Goal: Find specific page/section: Find specific page/section

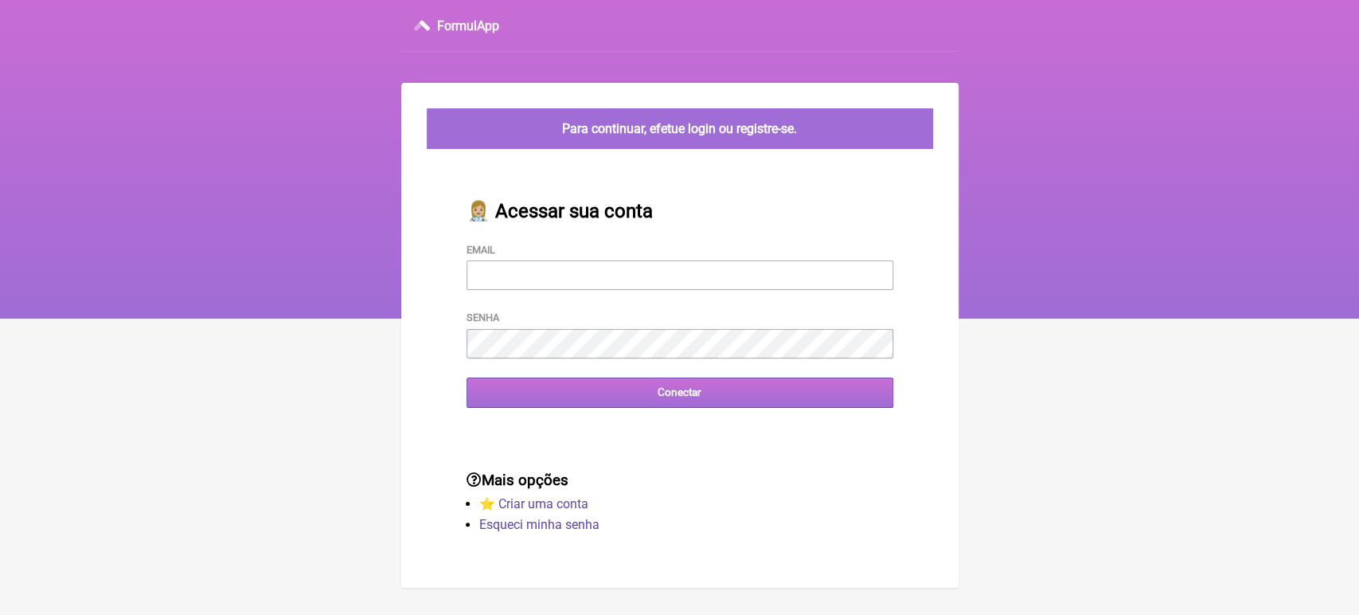
type input "[EMAIL_ADDRESS][DOMAIN_NAME]"
click at [675, 407] on div "Conectar" at bounding box center [680, 391] width 427 height 29
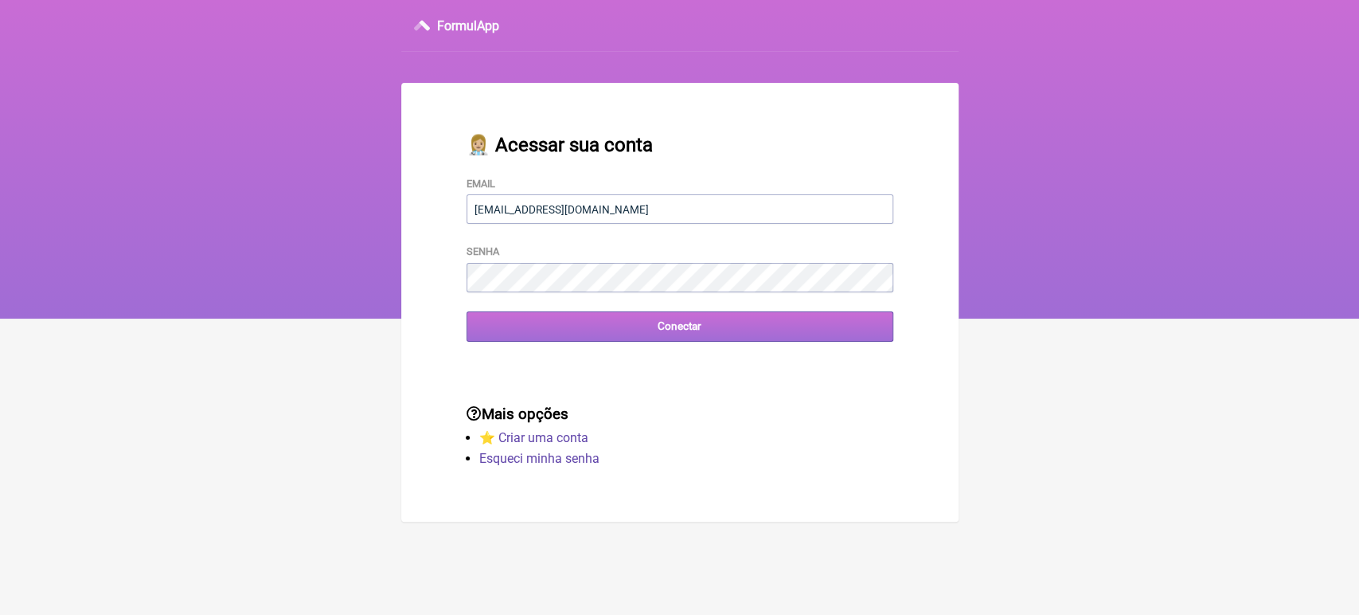
click at [674, 400] on div "Mais opções ⭐️ Criar uma conta Esqueci minha senha" at bounding box center [680, 438] width 478 height 116
click at [651, 324] on input "Conectar" at bounding box center [680, 325] width 427 height 29
click at [510, 328] on input "Conectar" at bounding box center [680, 325] width 427 height 29
click at [690, 321] on input "Conectar" at bounding box center [680, 325] width 427 height 29
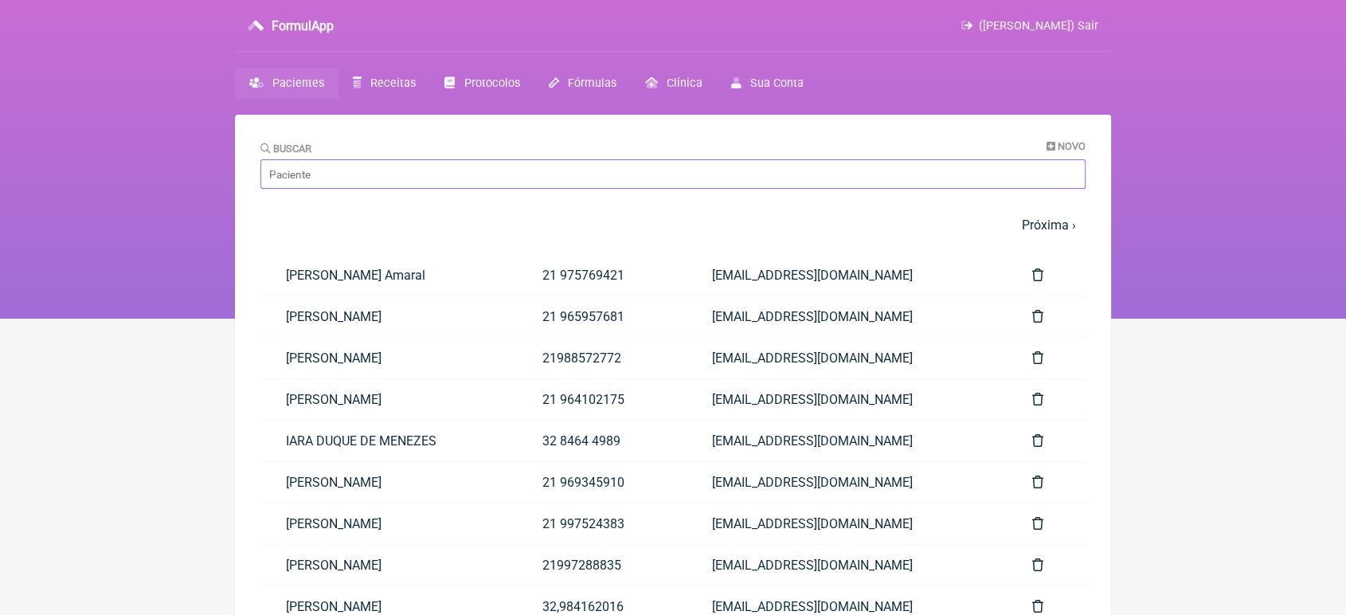
click at [557, 166] on input "Buscar" at bounding box center [672, 173] width 825 height 29
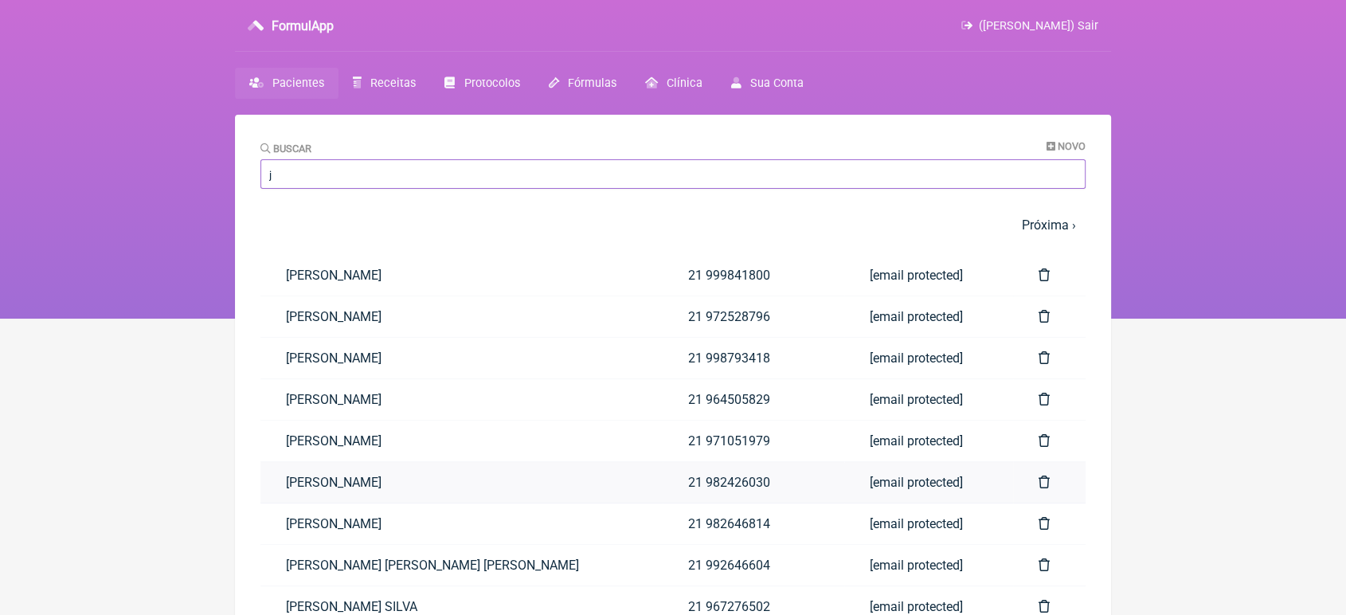
type input "j"
click at [316, 487] on link "[PERSON_NAME]" at bounding box center [461, 482] width 402 height 41
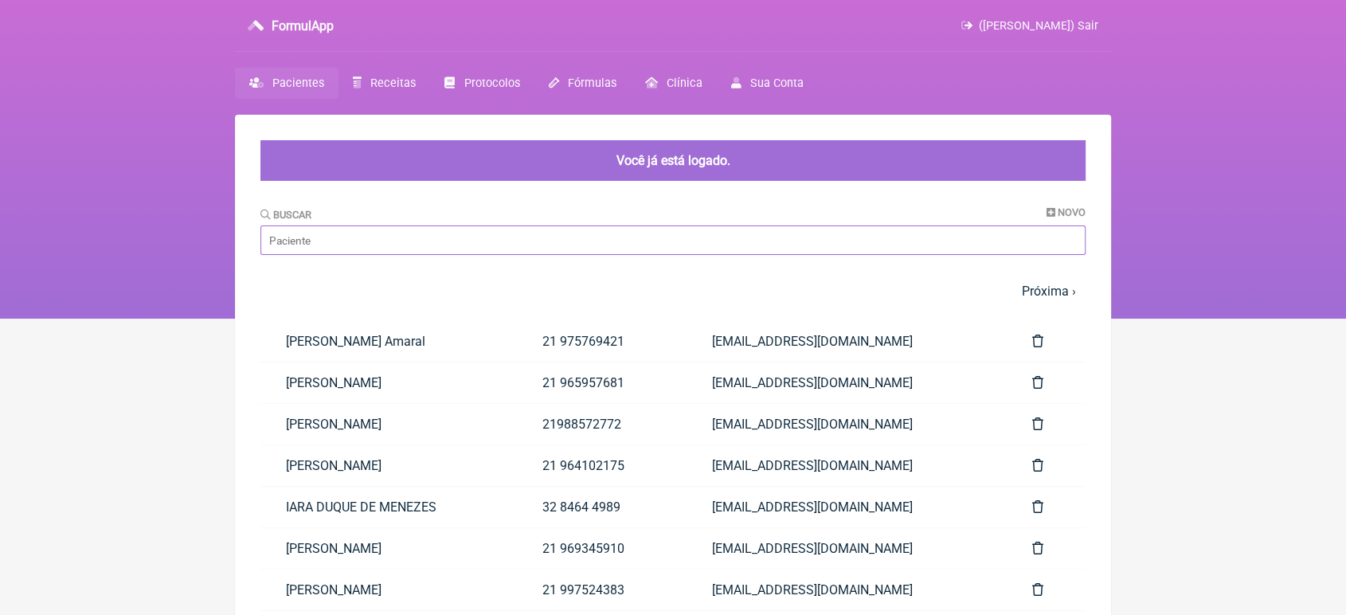
click at [470, 234] on input "Buscar" at bounding box center [672, 239] width 825 height 29
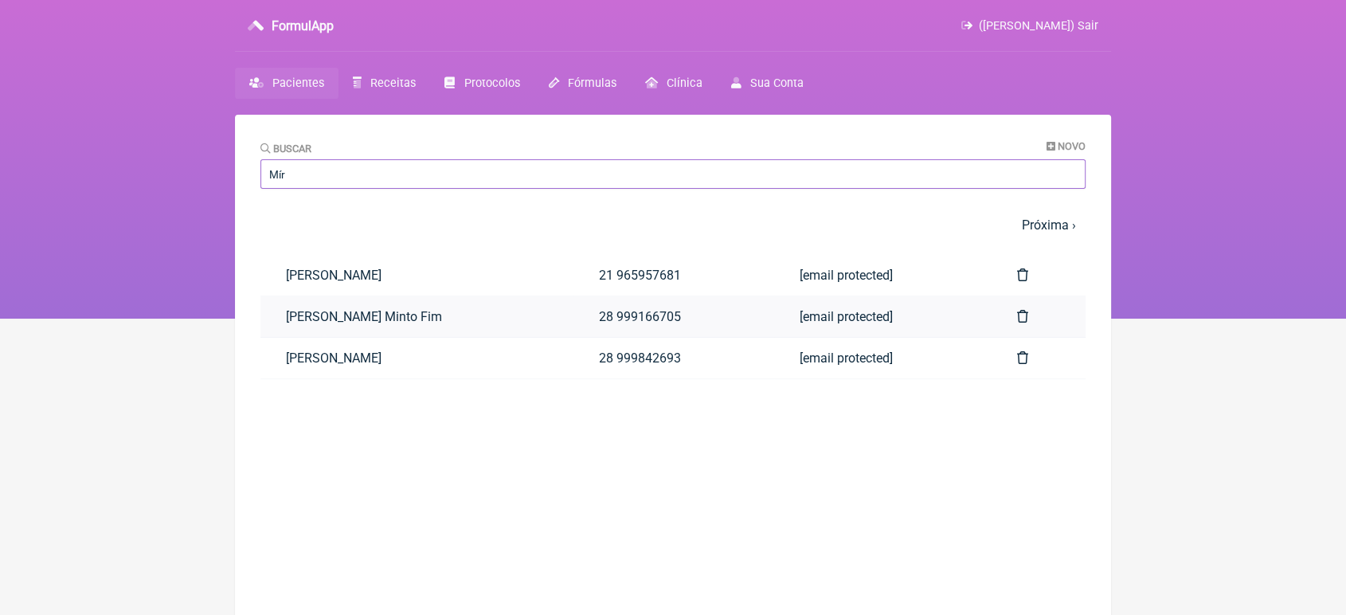
type input "Mír"
click at [385, 323] on link "[PERSON_NAME] Minto Fim" at bounding box center [416, 316] width 313 height 41
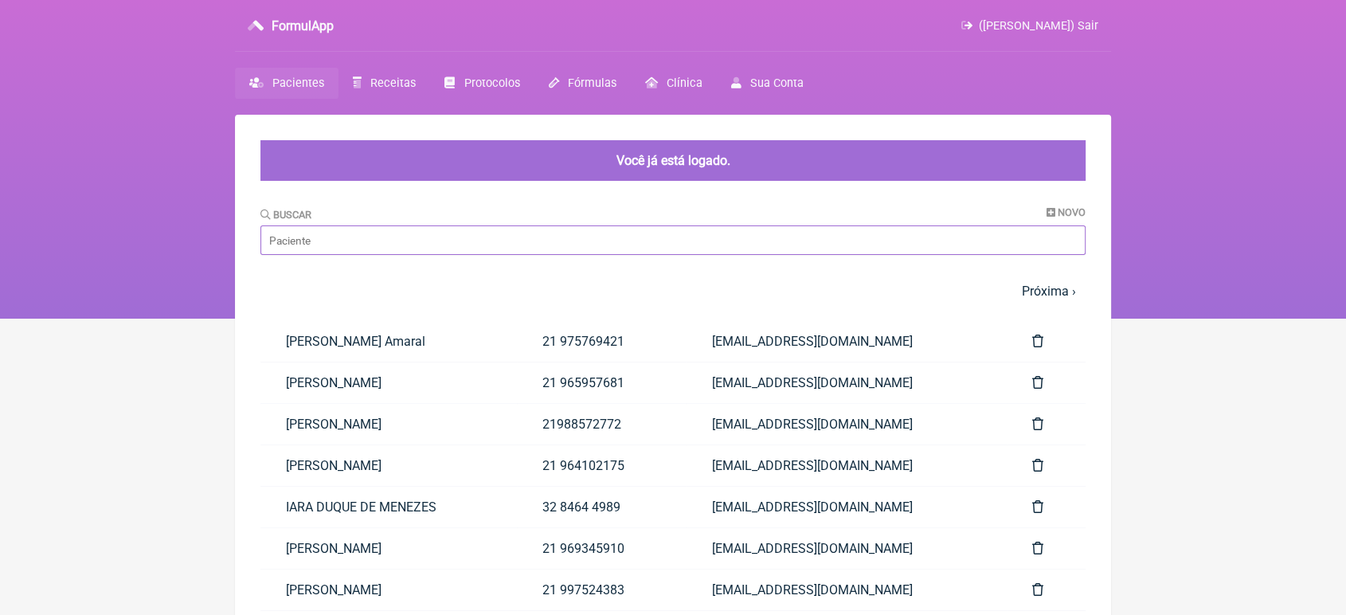
click at [543, 246] on input "Buscar" at bounding box center [672, 239] width 825 height 29
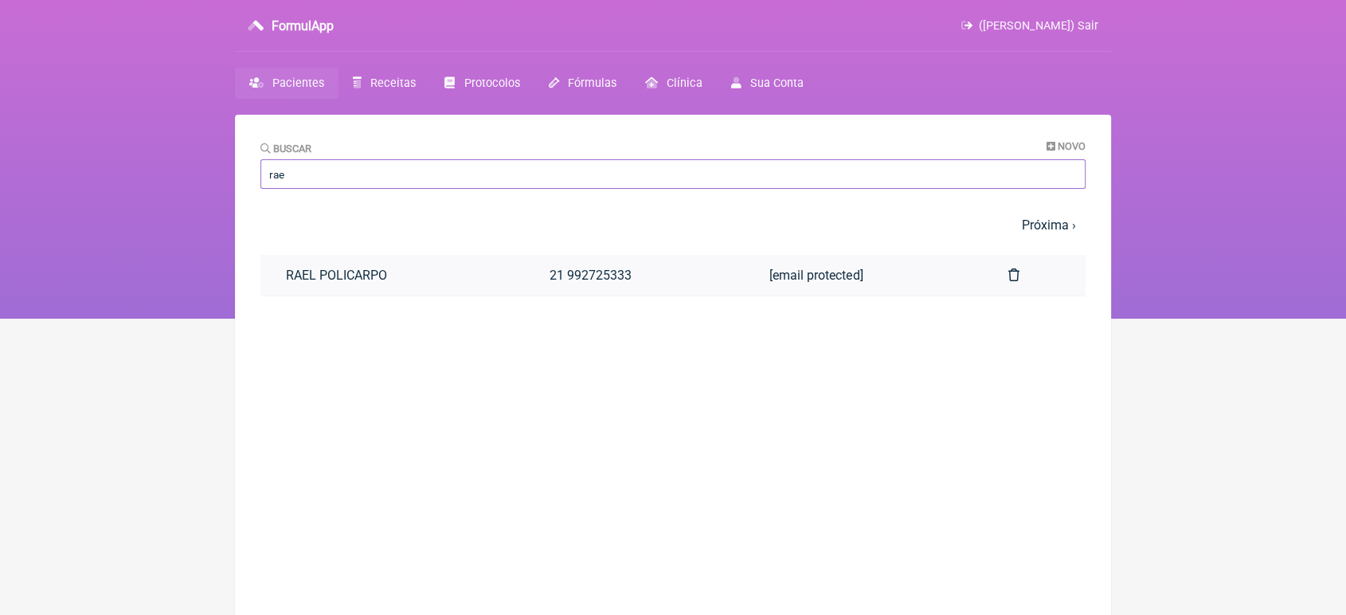
type input "rae"
click at [459, 340] on main "Buscar Novo rae 1 2 3 4 5 … Próxima › Última » Paciente Telefone Email [PERSON_…" at bounding box center [673, 422] width 876 height 615
